Goal: Task Accomplishment & Management: Manage account settings

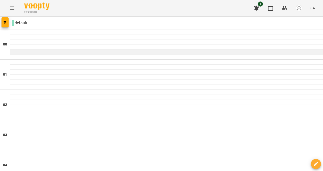
scroll to position [569, 0]
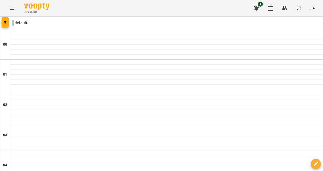
click at [273, 9] on icon "button" at bounding box center [270, 8] width 6 height 6
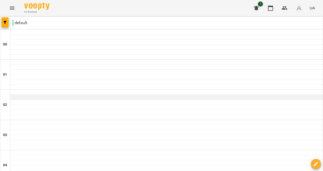
scroll to position [3, 0]
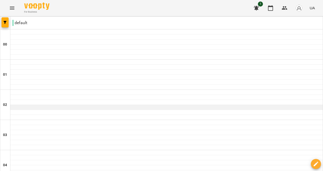
scroll to position [569, 0]
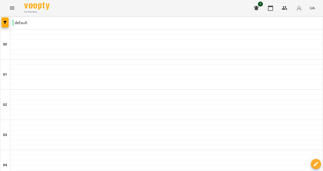
click at [13, 11] on icon "Menu" at bounding box center [12, 8] width 6 height 6
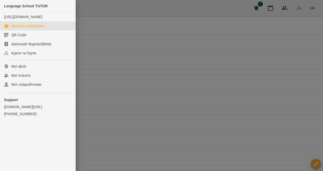
click at [322, 8] on div at bounding box center [161, 85] width 323 height 171
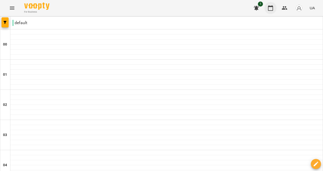
click at [273, 8] on icon "button" at bounding box center [270, 8] width 6 height 6
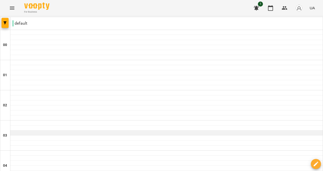
scroll to position [154, 0]
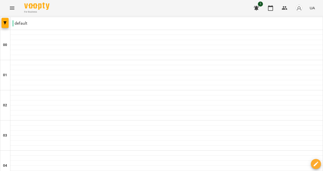
type input "**********"
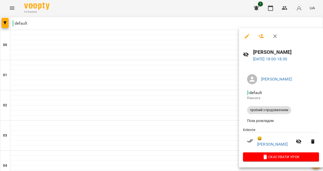
click at [274, 36] on icon "button" at bounding box center [275, 36] width 6 height 6
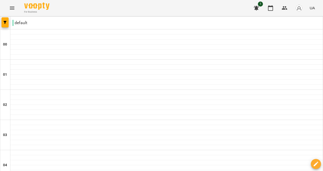
scroll to position [455, 0]
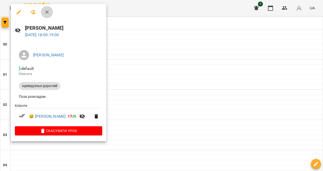
click at [45, 13] on icon "button" at bounding box center [47, 12] width 6 height 6
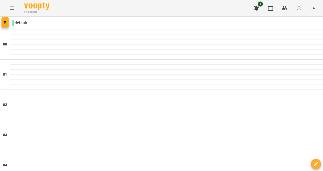
type input "**********"
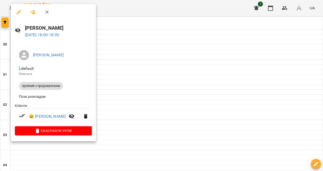
click at [48, 12] on icon "button" at bounding box center [47, 12] width 6 height 6
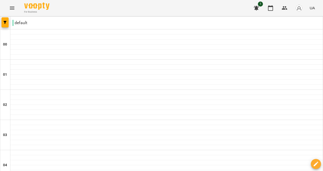
click at [273, 9] on icon "button" at bounding box center [270, 8] width 6 height 6
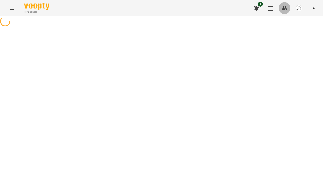
click at [287, 6] on icon "button" at bounding box center [284, 8] width 6 height 6
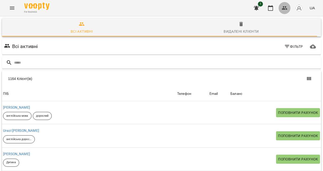
click at [287, 6] on icon "button" at bounding box center [284, 8] width 6 height 6
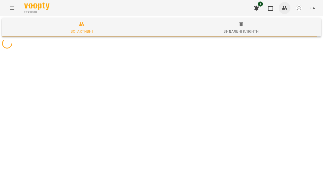
click at [290, 6] on button "button" at bounding box center [284, 8] width 12 height 12
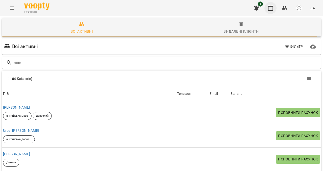
click at [276, 6] on button "button" at bounding box center [270, 8] width 12 height 12
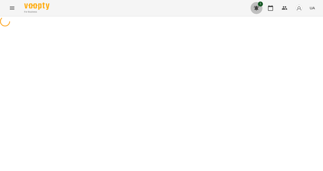
click at [259, 7] on icon "button" at bounding box center [256, 8] width 5 height 5
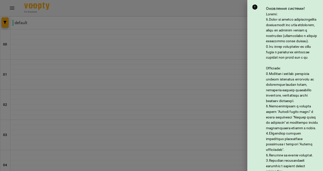
click at [322, 96] on div at bounding box center [161, 85] width 323 height 171
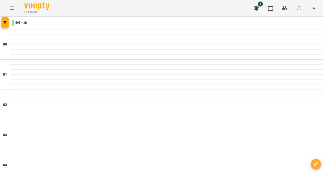
type input "**********"
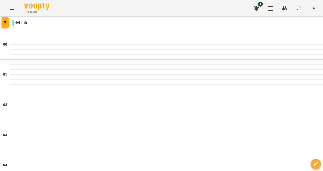
type input "**********"
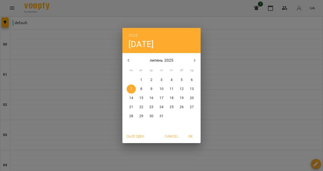
click at [200, 67] on button "button" at bounding box center [194, 60] width 12 height 12
click at [131, 64] on icon "button" at bounding box center [128, 60] width 6 height 6
click at [133, 101] on p "11" at bounding box center [131, 98] width 4 height 5
type input "**********"
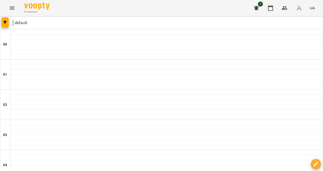
scroll to position [427, 0]
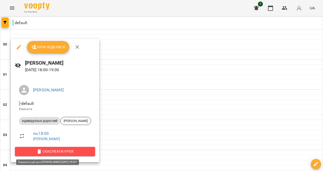
click at [73, 151] on span "Скасувати Урок" at bounding box center [55, 152] width 72 height 6
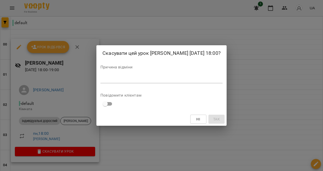
click at [222, 83] on div "*" at bounding box center [161, 79] width 122 height 8
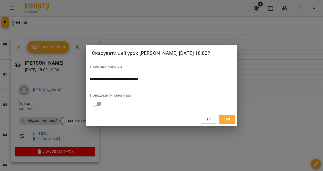
type textarea "**********"
click at [230, 123] on span "Так" at bounding box center [227, 119] width 7 height 6
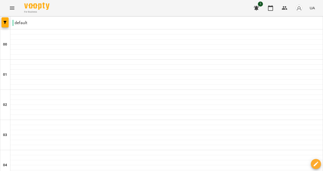
scroll to position [176, 0]
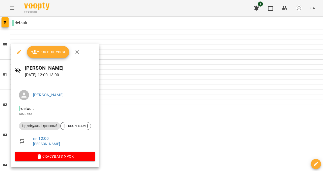
click at [43, 54] on span "Урок відбувся" at bounding box center [48, 52] width 34 height 6
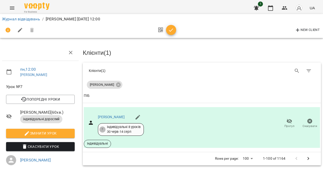
click at [174, 30] on icon "button" at bounding box center [171, 30] width 6 height 6
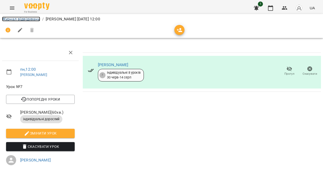
click at [27, 18] on link "Журнал відвідувань" at bounding box center [21, 19] width 38 height 5
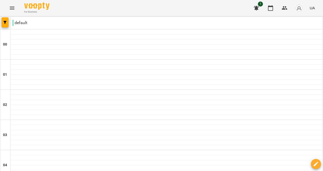
scroll to position [455, 0]
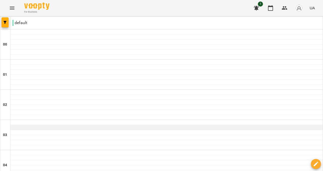
scroll to position [271, 0]
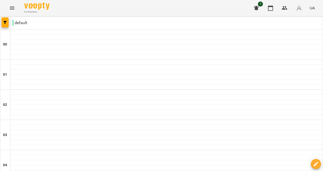
type input "**********"
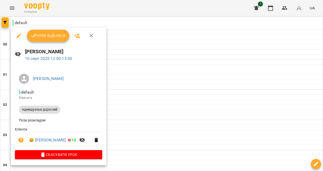
click at [90, 38] on icon "button" at bounding box center [91, 36] width 6 height 6
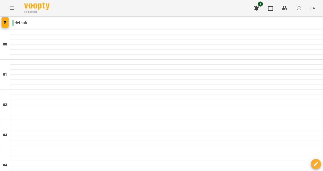
scroll to position [0, 0]
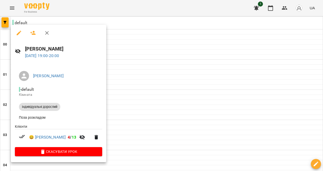
click at [48, 32] on icon "button" at bounding box center [47, 33] width 6 height 6
